Goal: Answer question/provide support: Share knowledge or assist other users

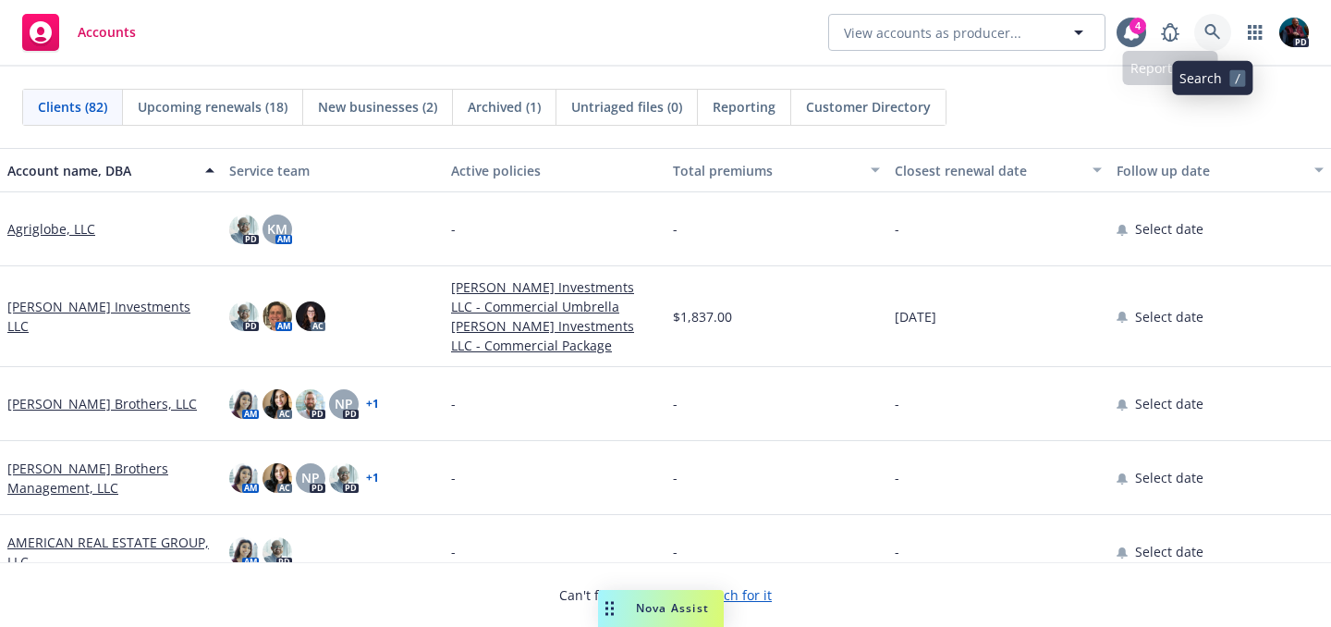
click at [1196, 32] on link at bounding box center [1212, 32] width 37 height 37
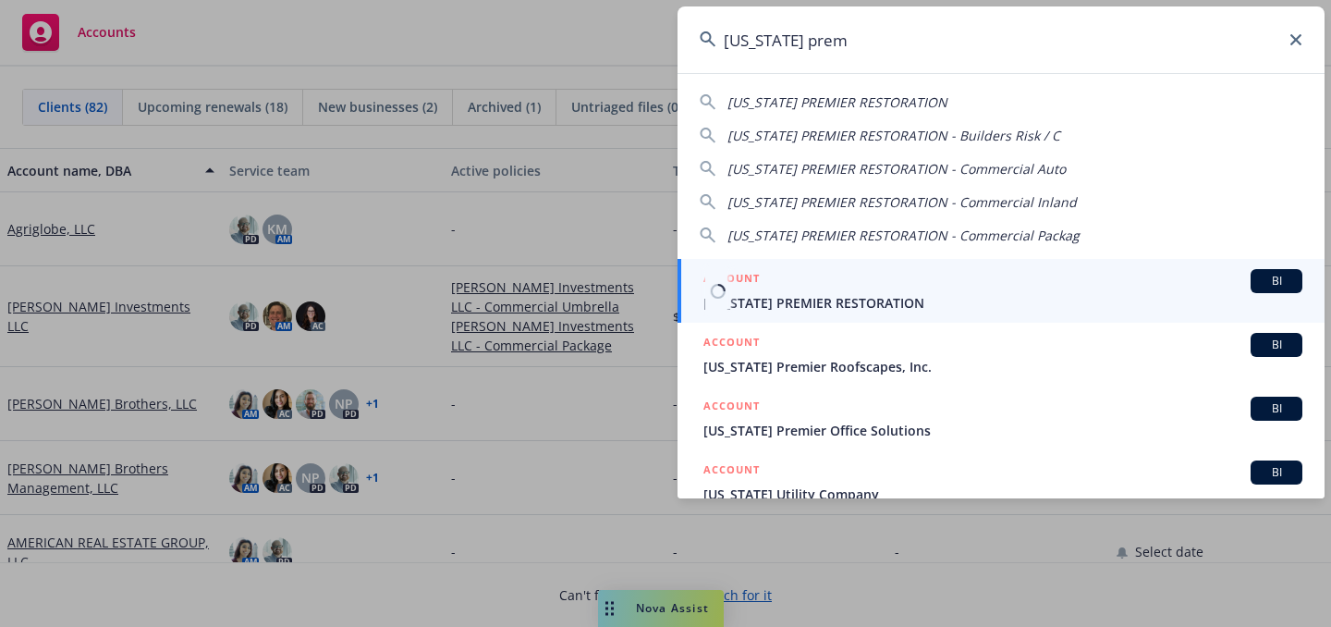
type input "[US_STATE] prem"
click at [830, 297] on span "[US_STATE] PREMIER RESTORATION" at bounding box center [1002, 302] width 599 height 19
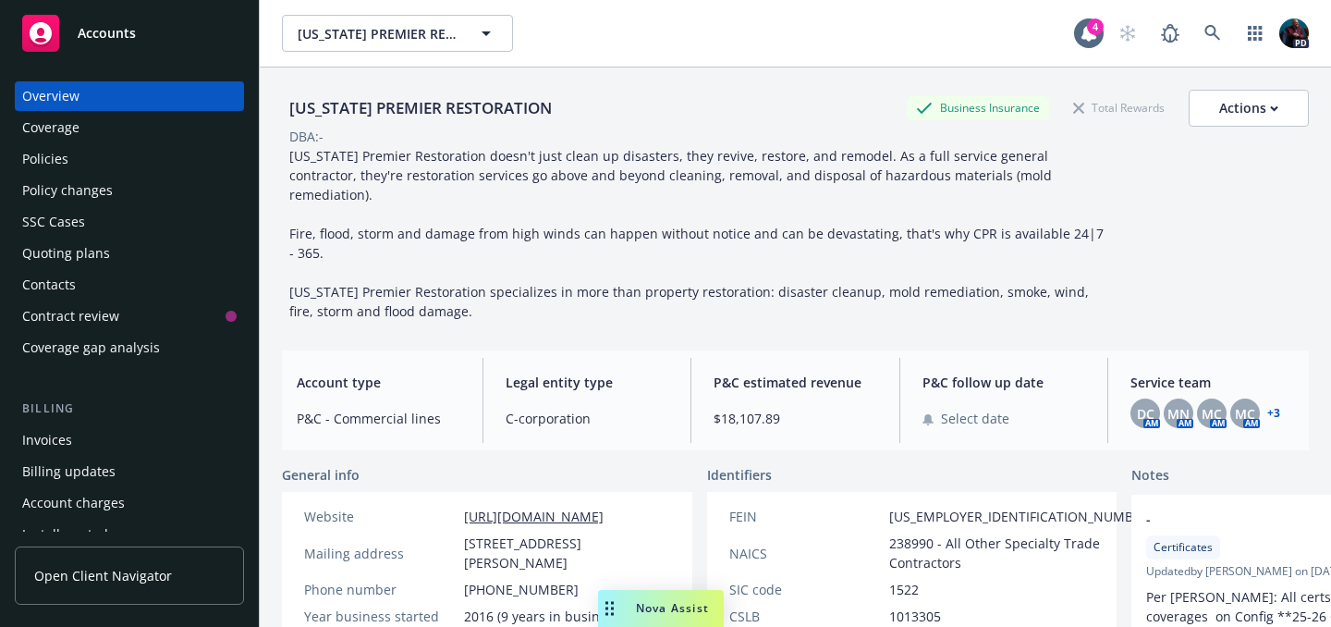
click at [663, 601] on span "Nova Assist" at bounding box center [672, 608] width 73 height 16
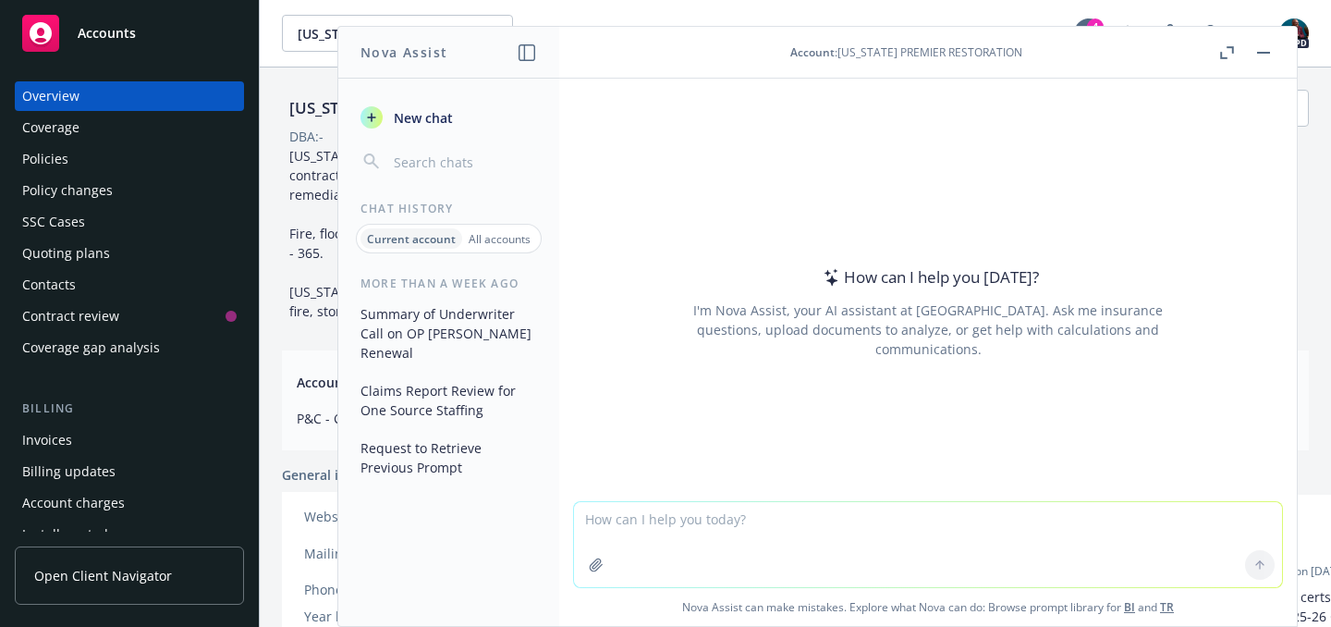
click at [658, 518] on textarea at bounding box center [928, 544] width 708 height 85
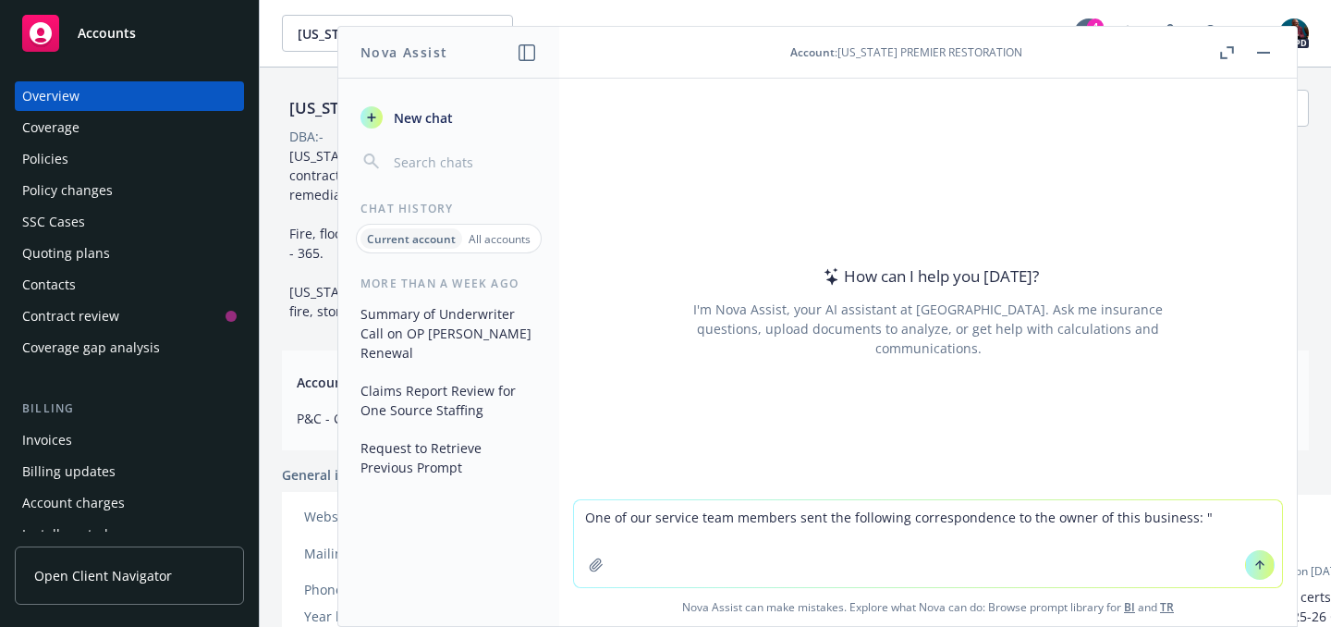
paste textarea "[PERSON_NAME] & Accidental Pollution coverage of at least $2M per occurrence an…"
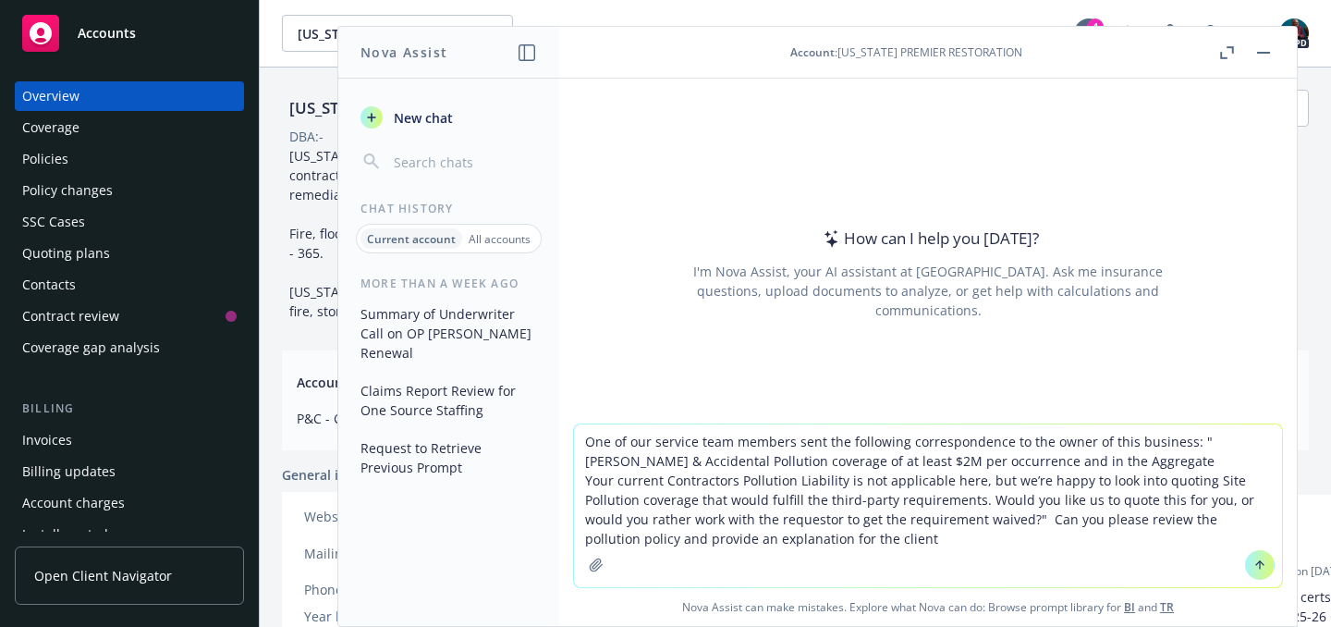
type textarea "One of our service team members sent the following correspondence to the owner …"
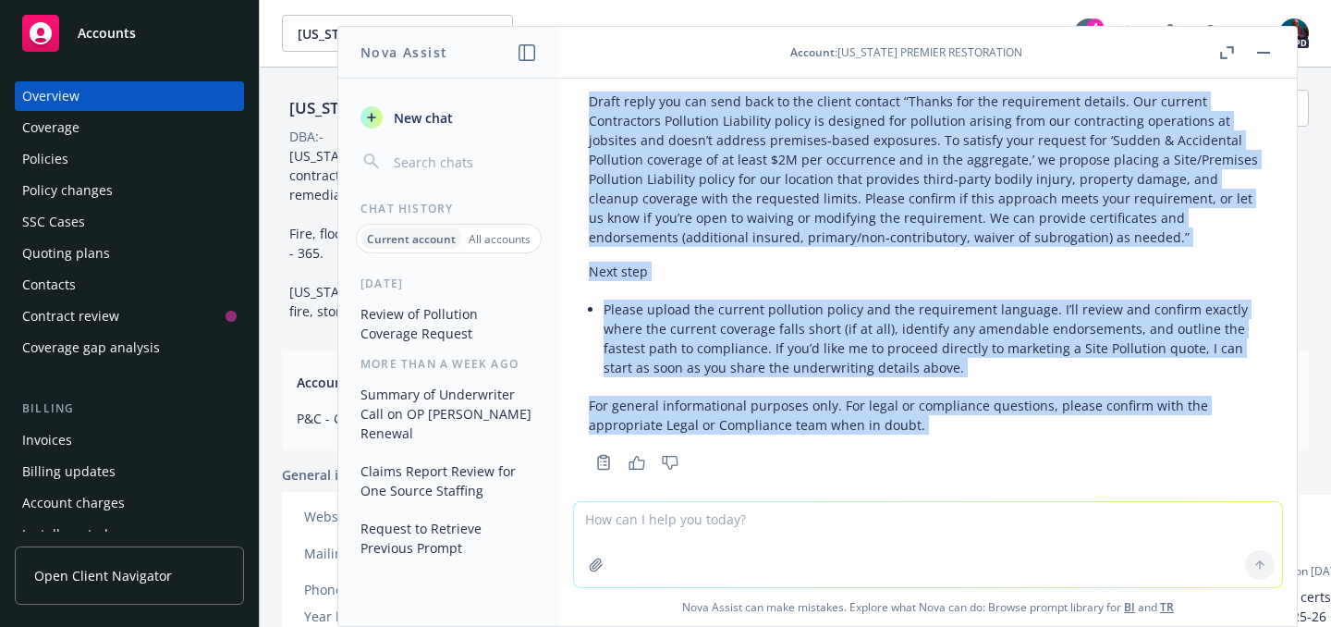
scroll to position [1262, 0]
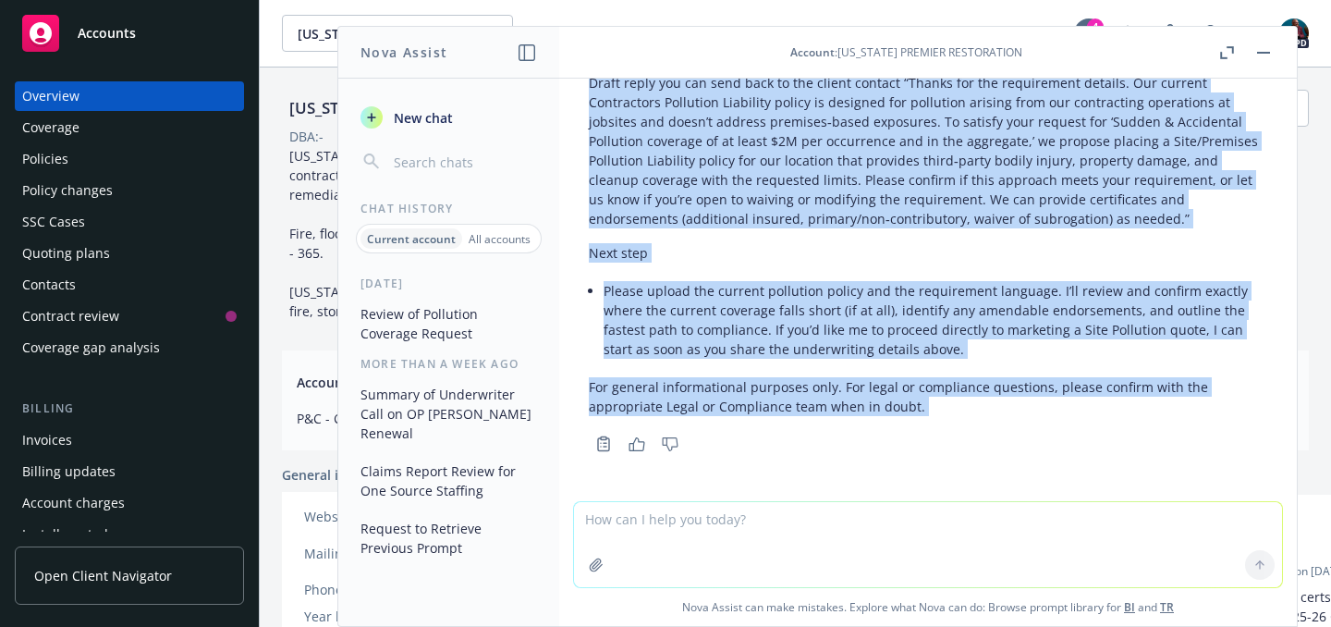
drag, startPoint x: 589, startPoint y: 241, endPoint x: 736, endPoint y: 519, distance: 314.6
click at [736, 519] on div "One of our service team members sent the following correspondence to the owner …" at bounding box center [928, 352] width 738 height 547
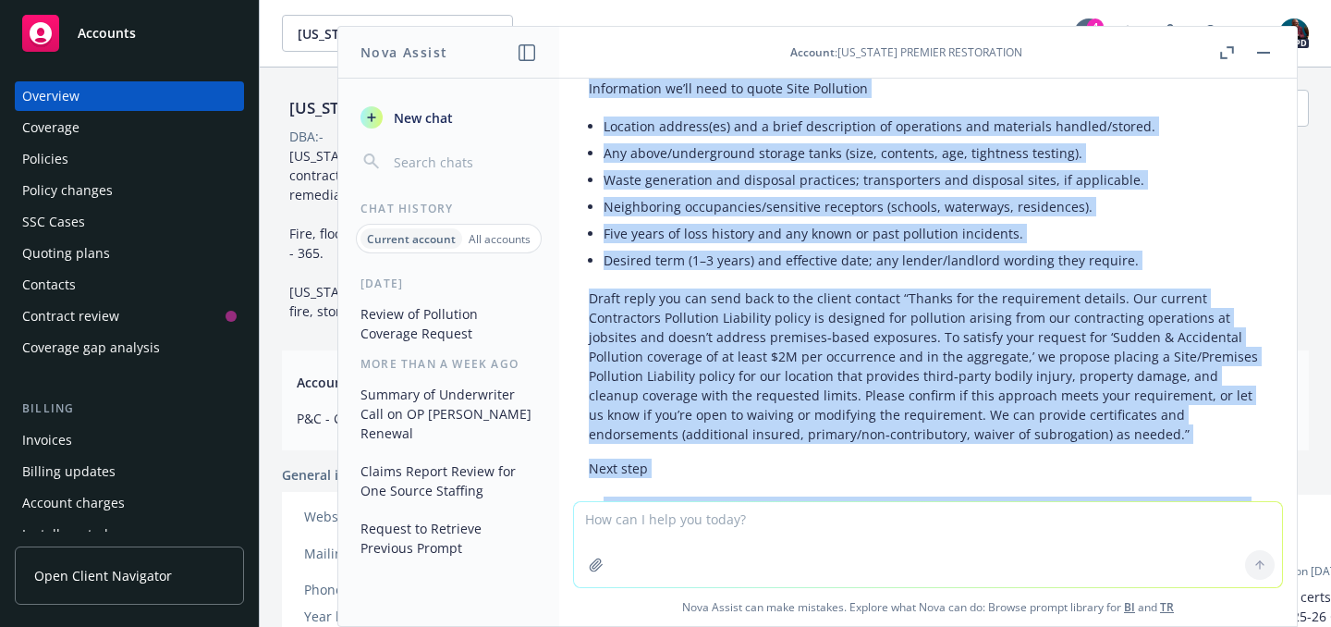
scroll to position [1262, 0]
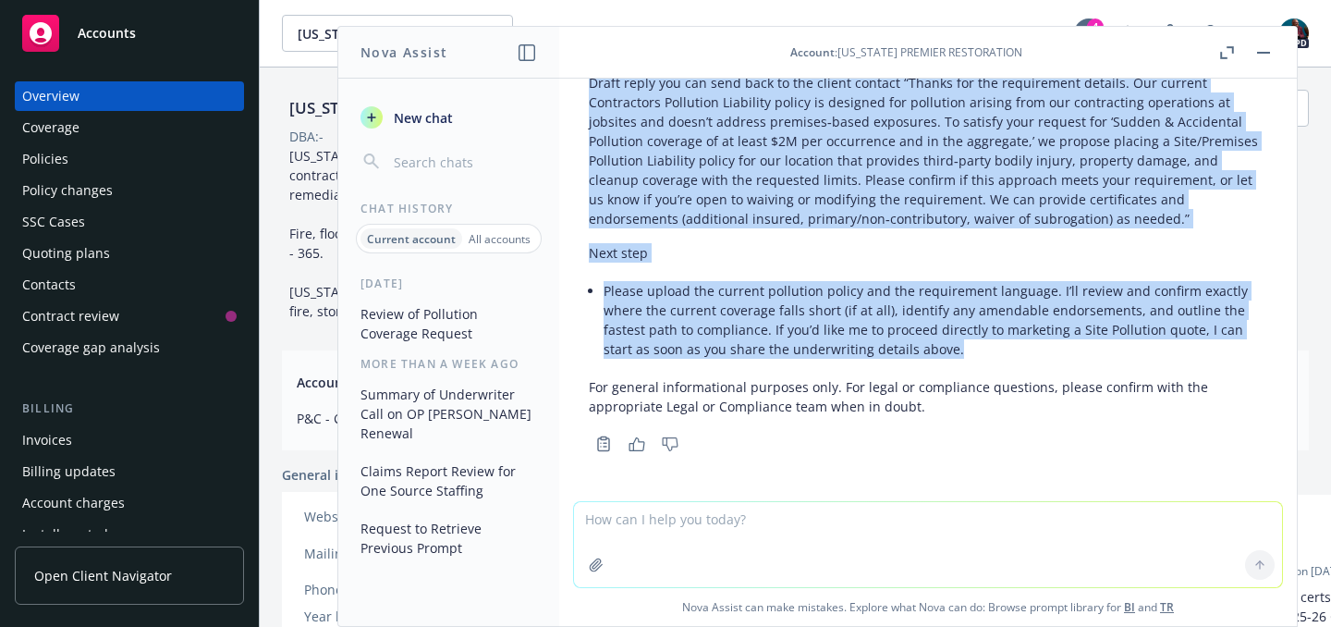
drag, startPoint x: 588, startPoint y: 282, endPoint x: 986, endPoint y: 342, distance: 402.8
copy div "L’i dolor si ametco adi elitse doe tempo i utlab etdolo magnaaliqua—enima min v…"
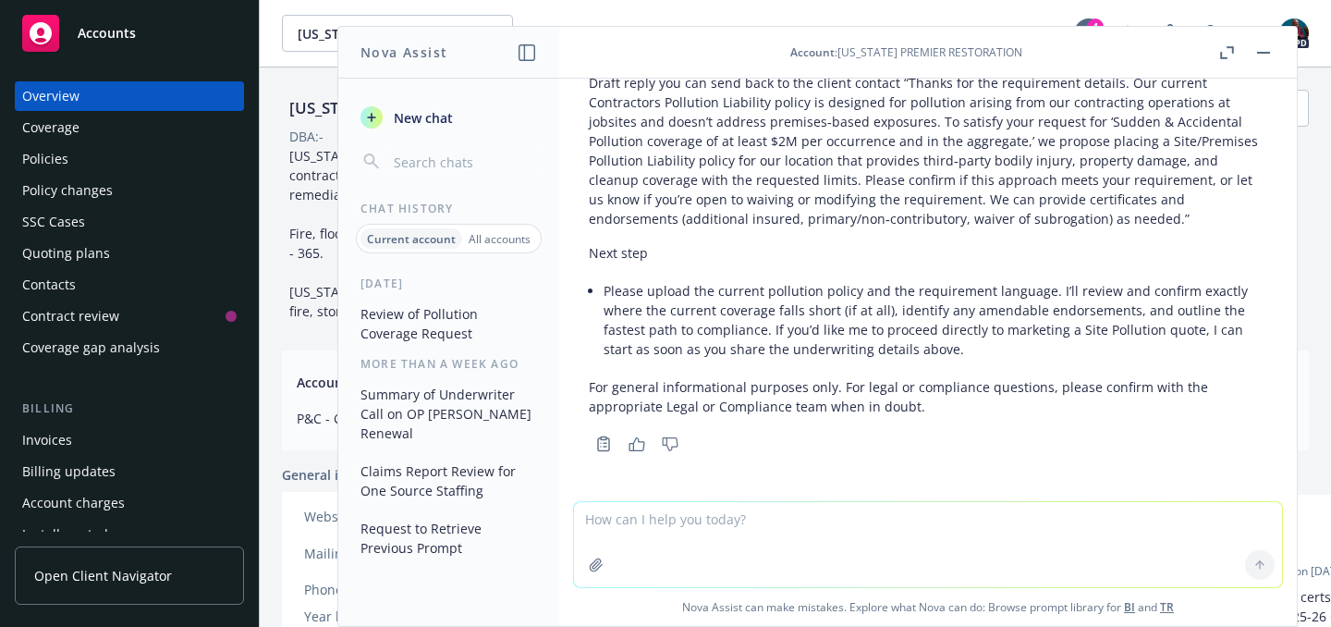
click at [695, 513] on textarea at bounding box center [928, 544] width 708 height 85
type textarea "Are you not able to review the policy that is located in the client file?"
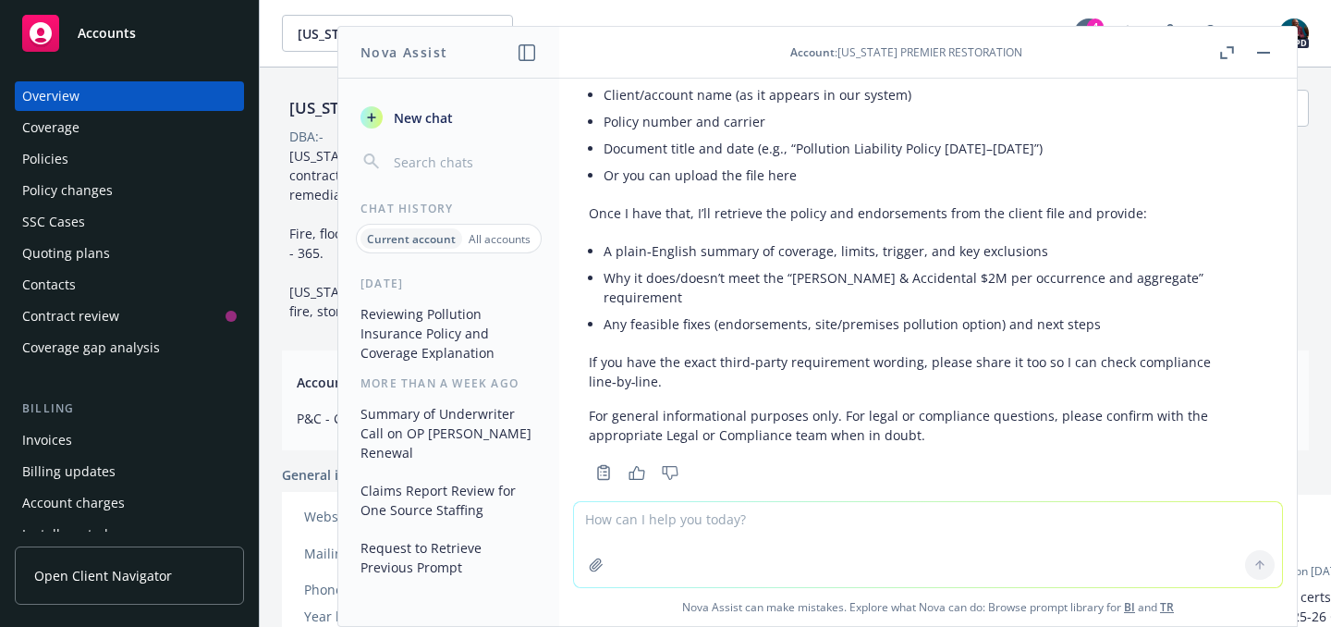
scroll to position [1801, 0]
